Goal: Task Accomplishment & Management: Manage account settings

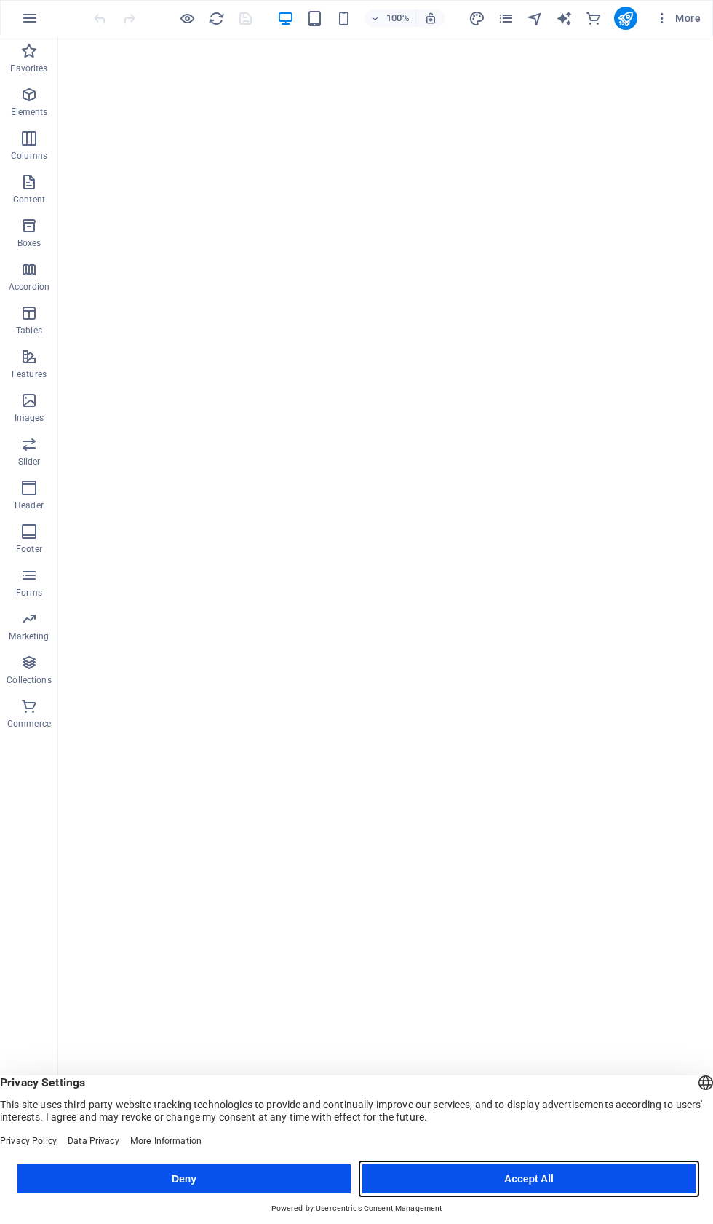
click at [588, 1164] on button "Accept All" at bounding box center [529, 1178] width 333 height 29
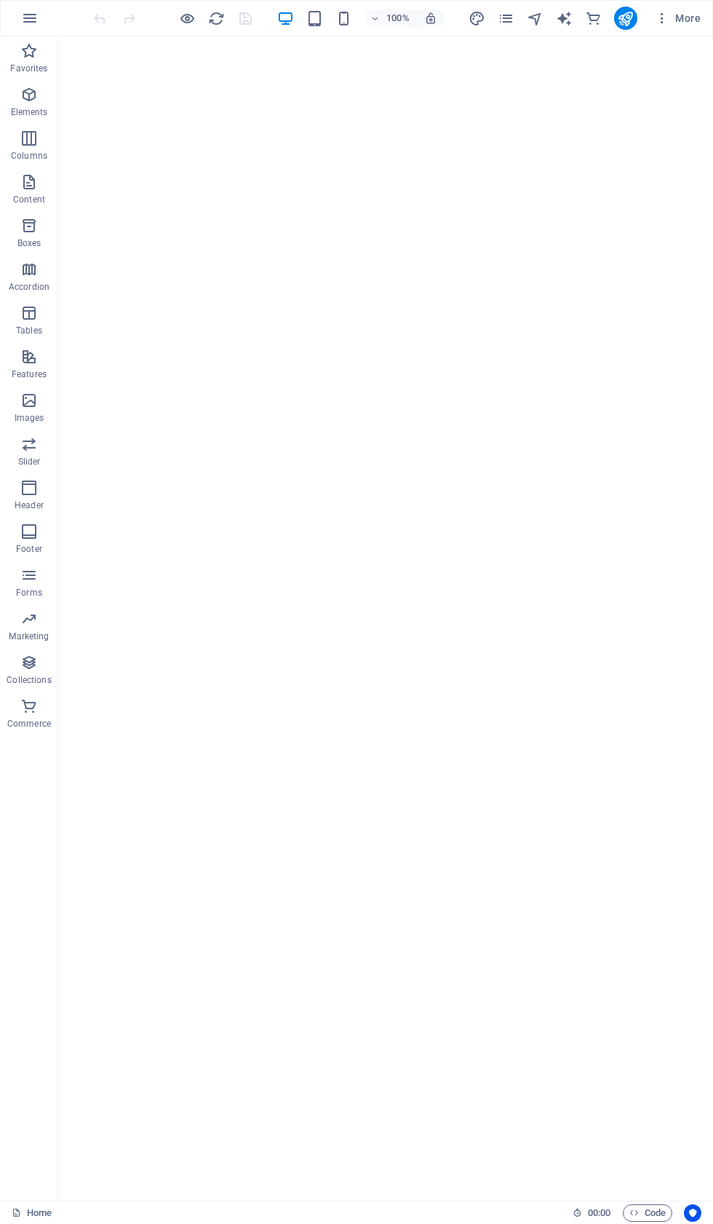
click at [670, 23] on icon "button" at bounding box center [662, 18] width 15 height 15
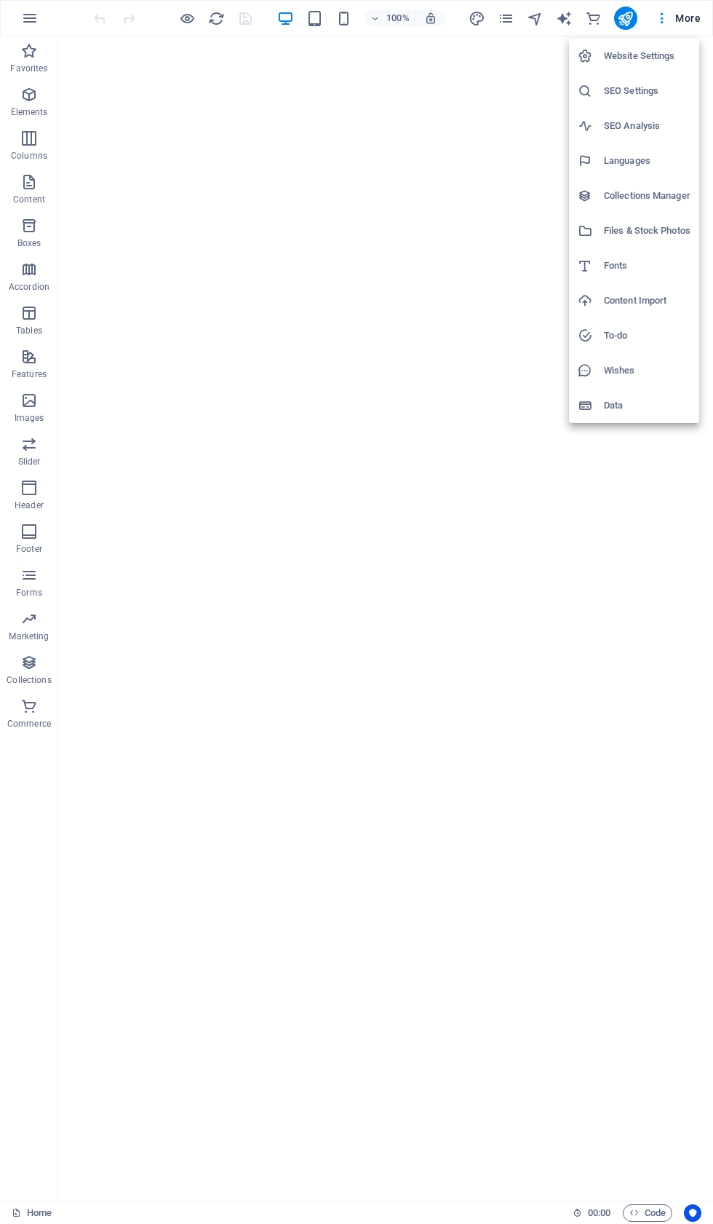
click at [664, 47] on li "Website Settings" at bounding box center [634, 56] width 130 height 35
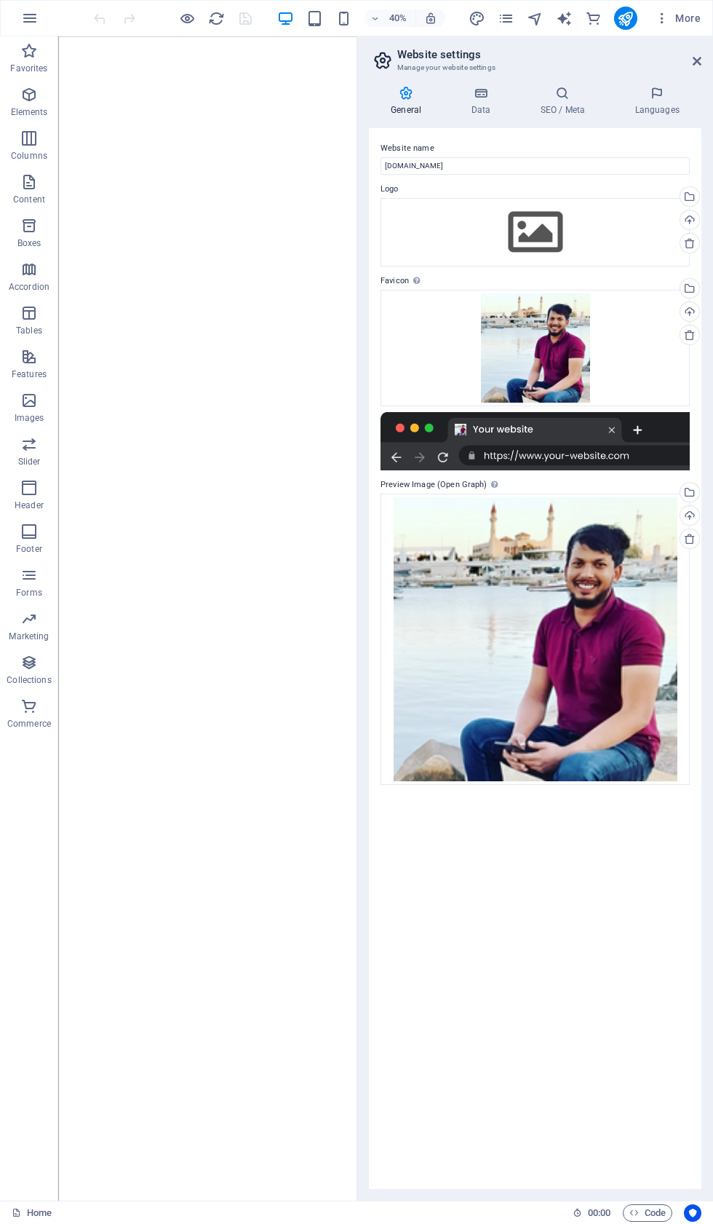
click at [700, 9] on button "More" at bounding box center [678, 18] width 58 height 23
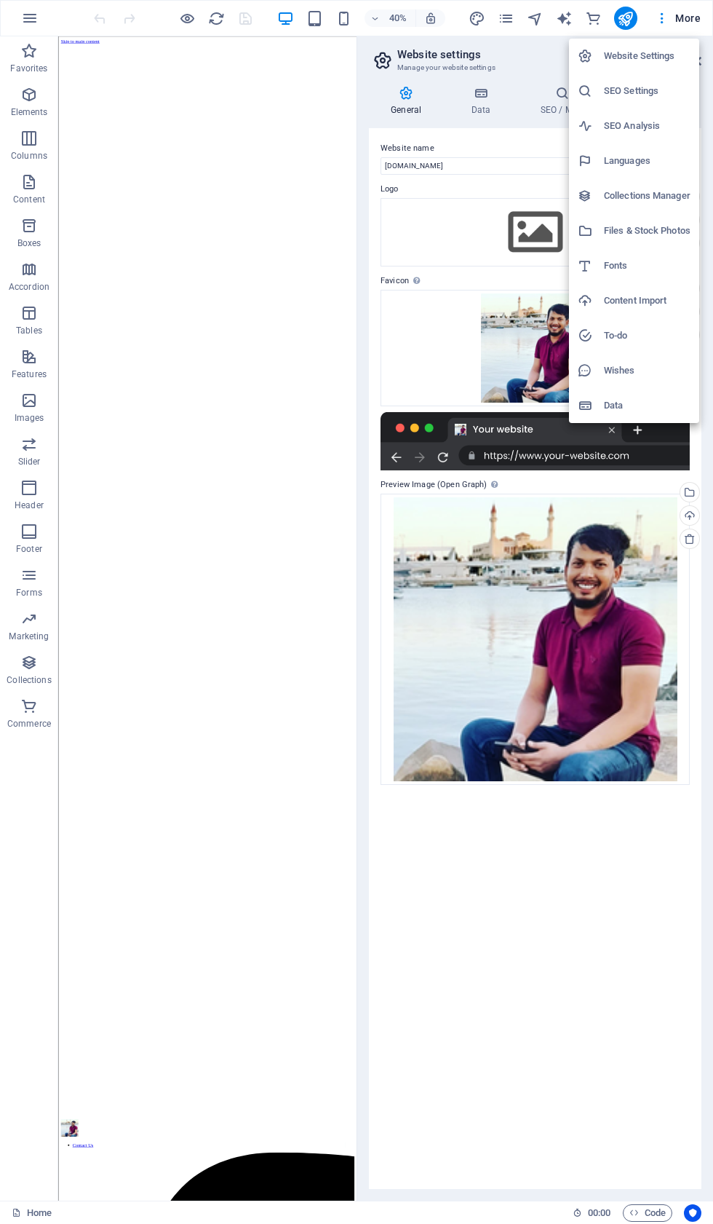
scroll to position [2746, 0]
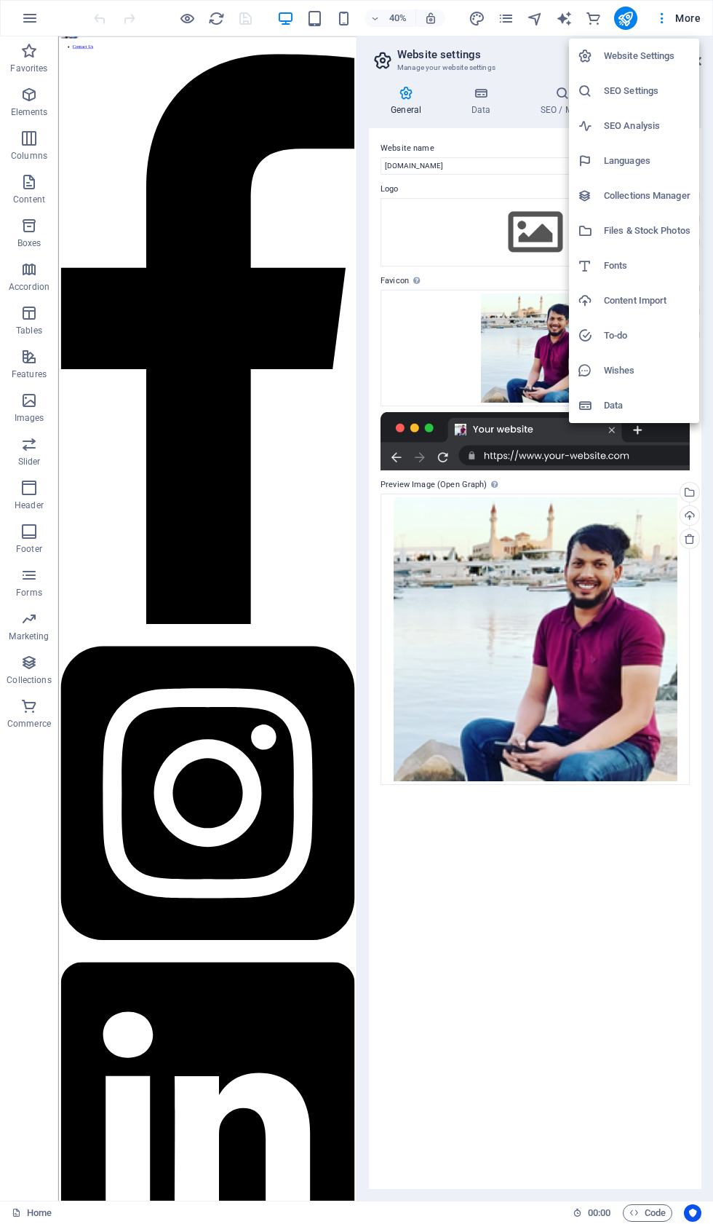
click at [672, 58] on h6 "Website Settings" at bounding box center [647, 55] width 87 height 17
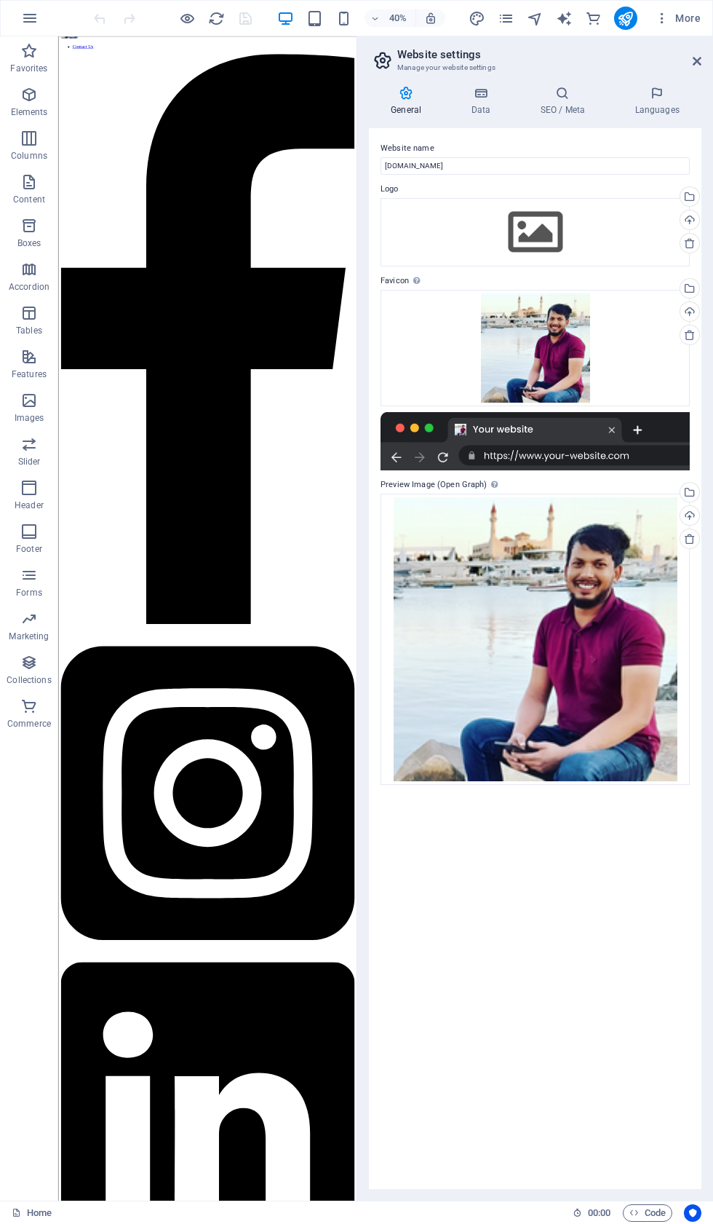
click at [411, 99] on icon at bounding box center [406, 93] width 74 height 15
click at [18, 14] on button "button" at bounding box center [29, 18] width 35 height 35
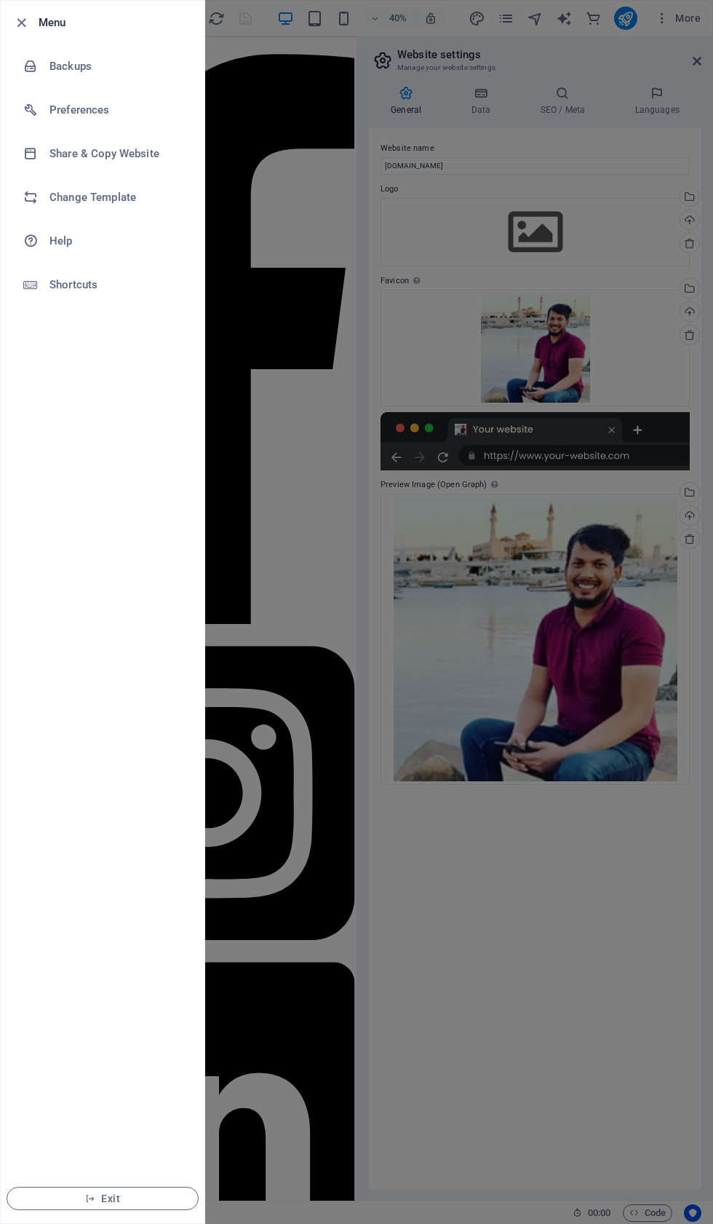
click at [78, 100] on li "Preferences" at bounding box center [103, 110] width 204 height 44
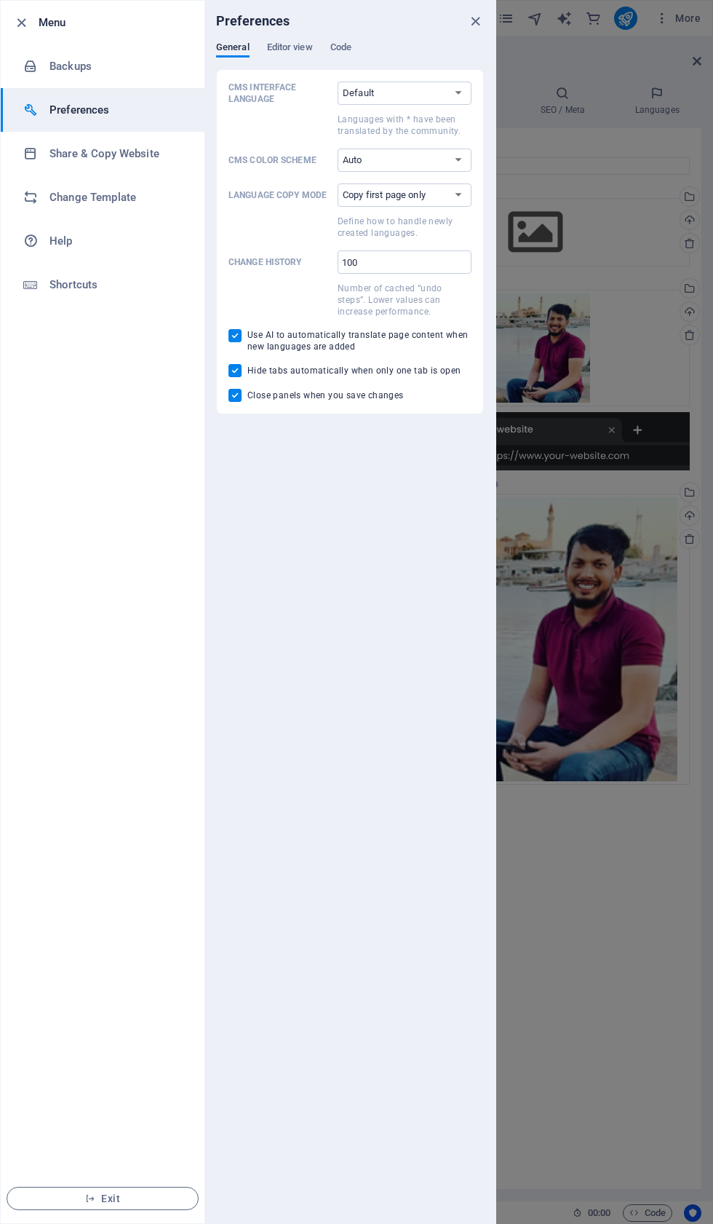
click at [343, 50] on span "Code" at bounding box center [341, 49] width 21 height 20
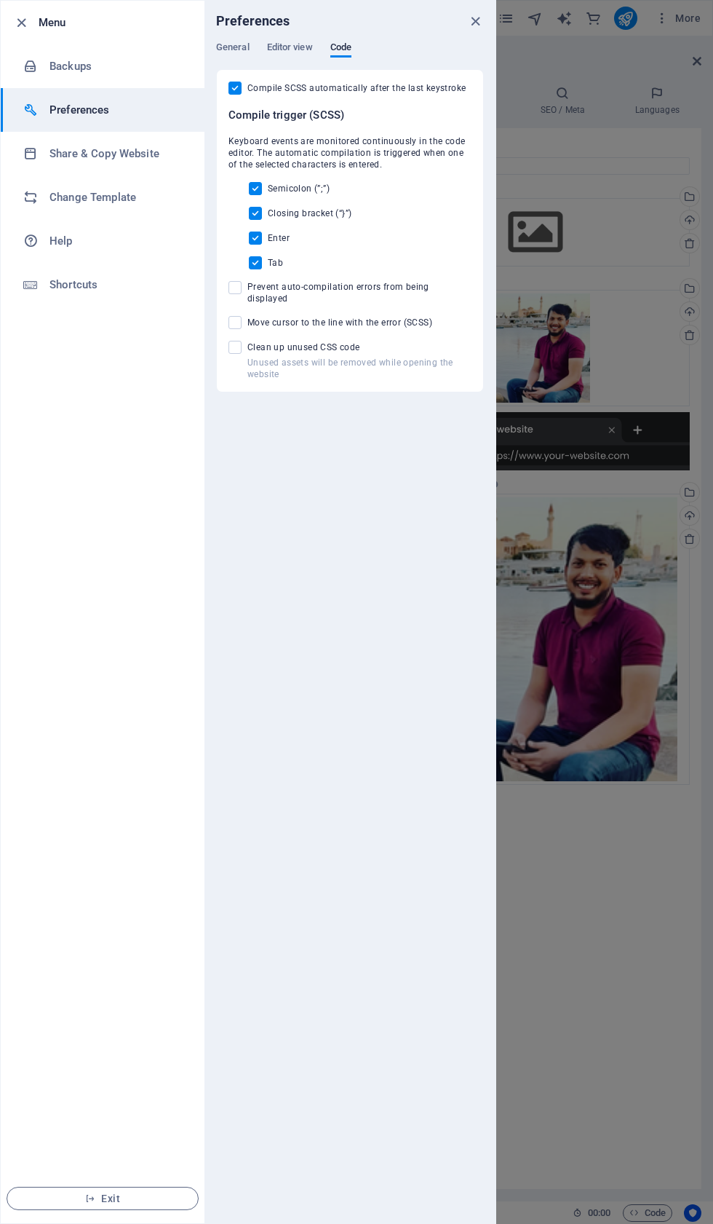
click at [94, 283] on h6 "Shortcuts" at bounding box center [117, 284] width 135 height 17
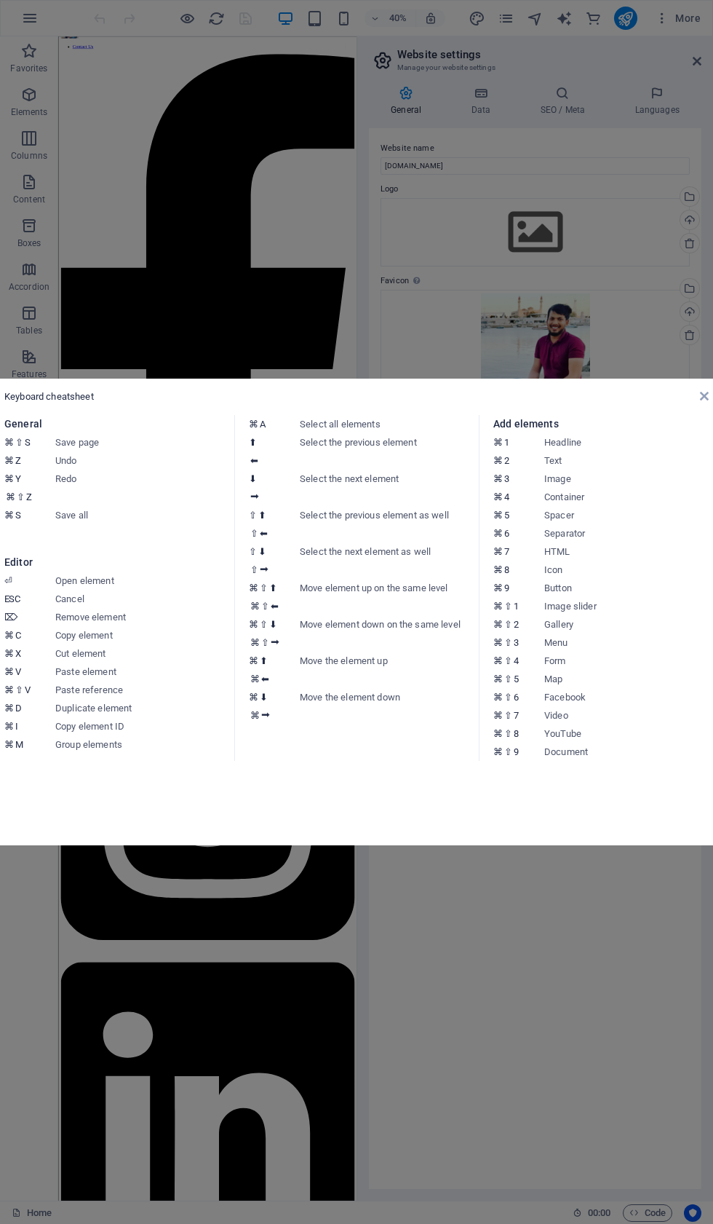
click at [697, 398] on div "Keyboard cheatsheet" at bounding box center [356, 396] width 705 height 13
click at [686, 382] on div "Keyboard cheatsheet General ⌘ ⇧ S Save page ⌘ Z Undo ⌘ Y ⌘ ⇧ Z Redo ⌘ S Save al…" at bounding box center [357, 612] width 728 height 467
click at [688, 395] on div "Keyboard cheatsheet" at bounding box center [356, 396] width 705 height 13
click at [464, 1033] on aside "Keyboard cheatsheet General ⌘ ⇧ S Save page ⌘ Z Undo ⌘ Y ⌘ ⇧ Z Redo ⌘ S Save al…" at bounding box center [356, 612] width 713 height 1224
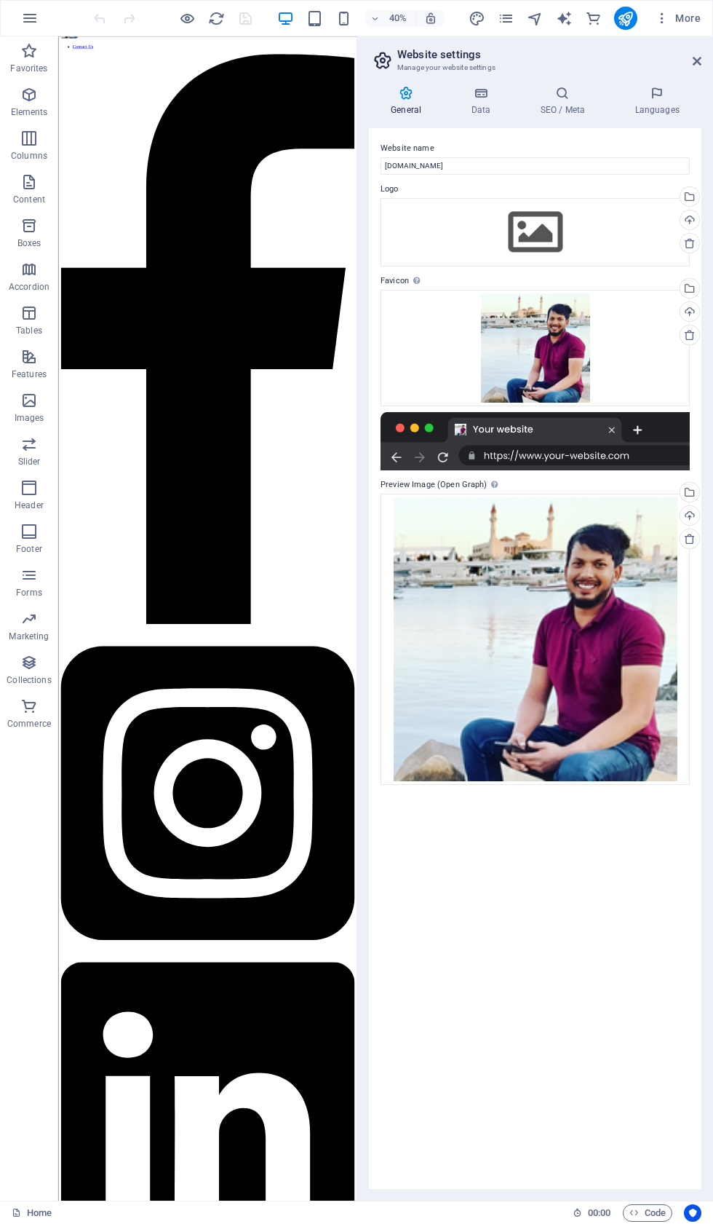
click at [20, 8] on button "button" at bounding box center [29, 18] width 35 height 35
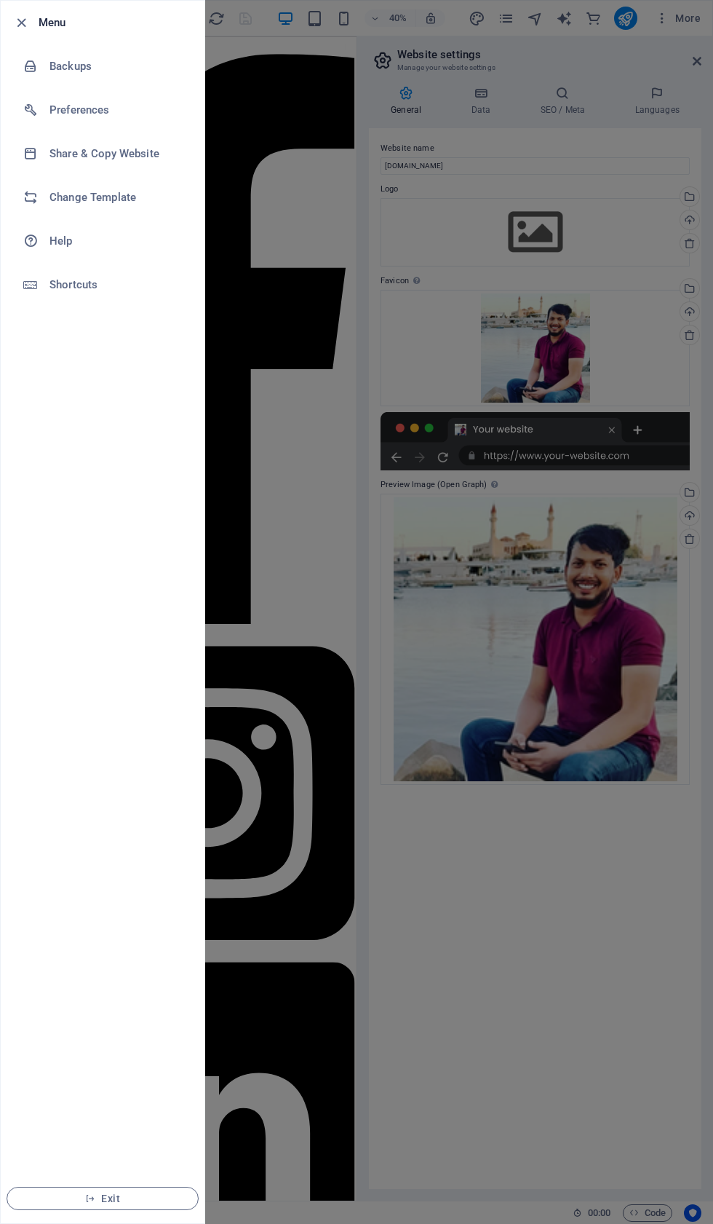
click at [113, 1198] on span "Exit" at bounding box center [102, 1199] width 167 height 12
